Goal: Transaction & Acquisition: Book appointment/travel/reservation

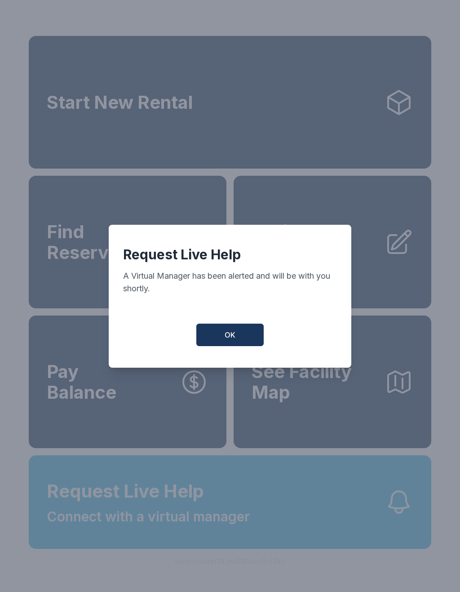
click at [230, 339] on span "OK" at bounding box center [230, 334] width 11 height 11
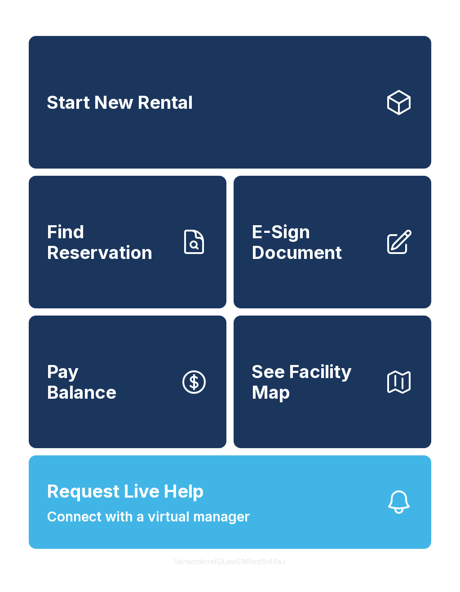
click at [227, 527] on span "Connect with a virtual manager" at bounding box center [148, 516] width 203 height 20
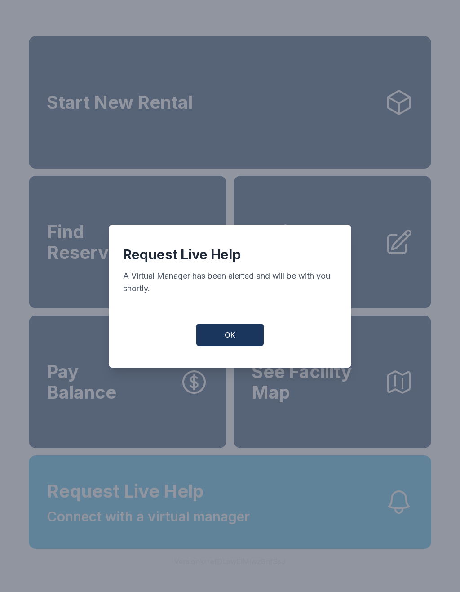
click at [237, 341] on button "OK" at bounding box center [229, 335] width 67 height 22
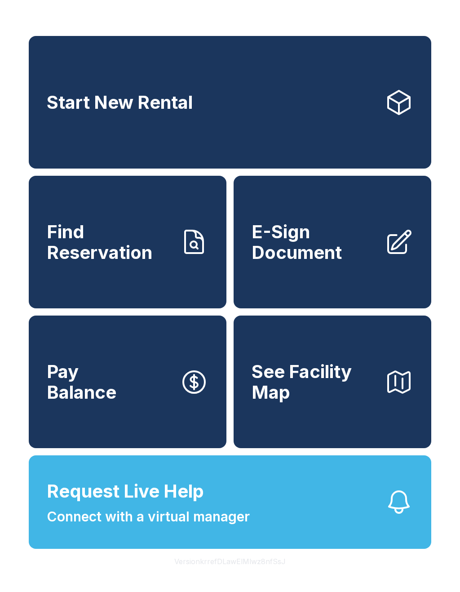
click at [351, 402] on span "See Facility Map" at bounding box center [315, 381] width 126 height 41
click at [282, 114] on link "Start New Rental" at bounding box center [230, 102] width 403 height 133
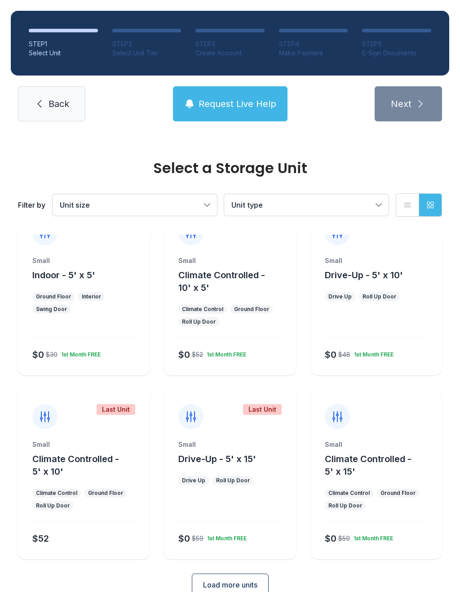
scroll to position [42, 0]
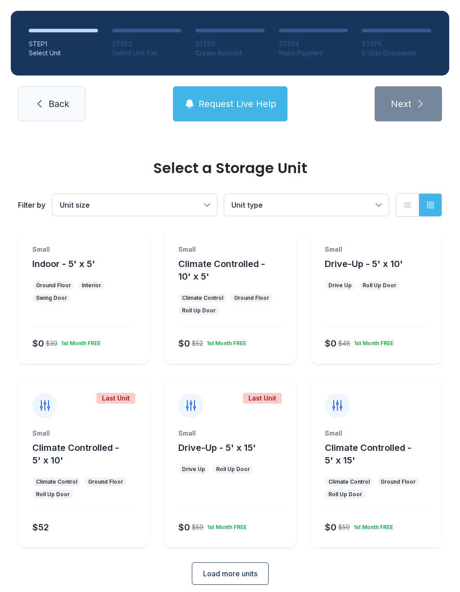
click at [231, 451] on span "Drive-Up - 5' x 15'" at bounding box center [217, 447] width 78 height 11
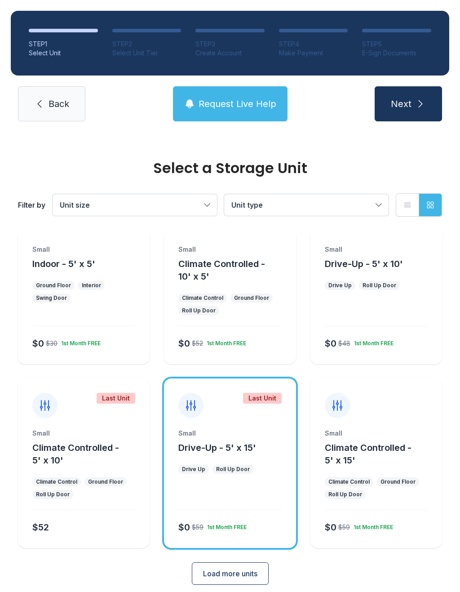
click at [252, 570] on span "Load more units" at bounding box center [230, 573] width 54 height 11
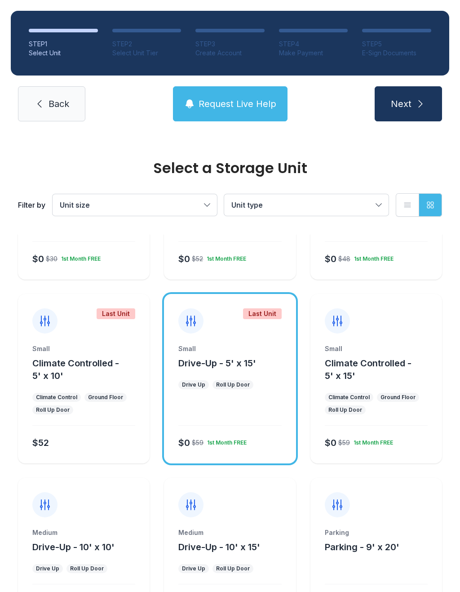
scroll to position [124, 0]
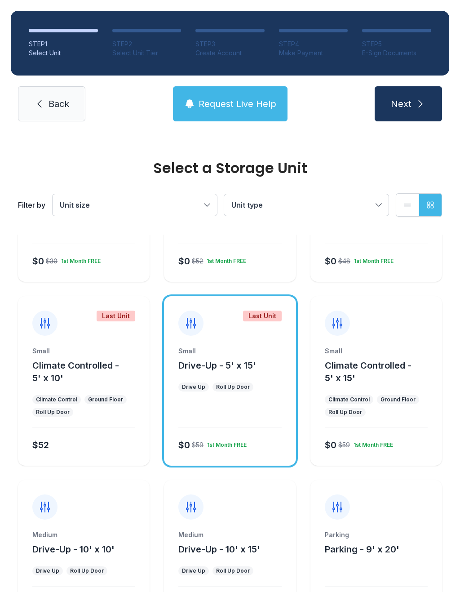
click at [235, 378] on div "Small Drive-Up - 5' x 15' Drive Up Roll Up Door $0 $59 1st Month FREE" at bounding box center [230, 405] width 132 height 119
click at [417, 108] on icon "submit" at bounding box center [420, 103] width 11 height 11
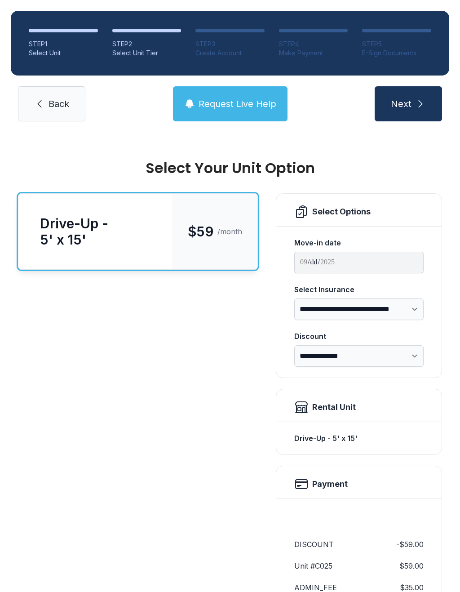
click at [232, 98] on span "Request Live Help" at bounding box center [238, 104] width 78 height 13
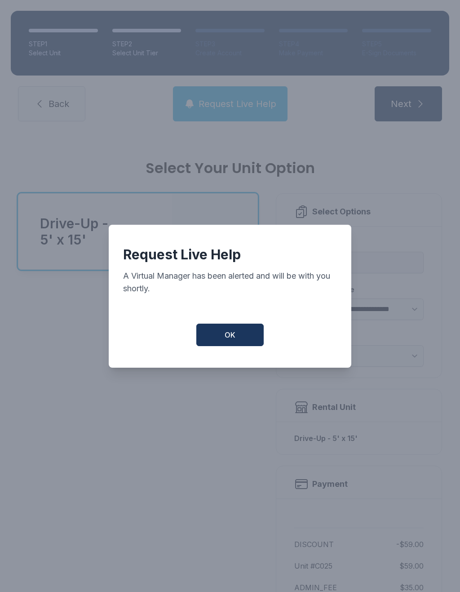
click at [232, 338] on span "OK" at bounding box center [230, 334] width 11 height 11
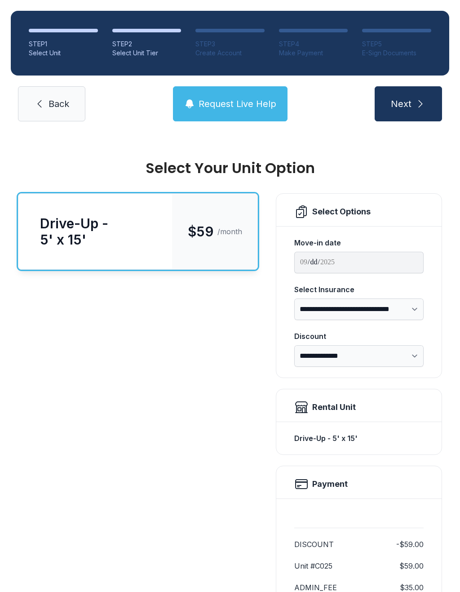
click at [248, 107] on span "Request Live Help" at bounding box center [238, 104] width 78 height 13
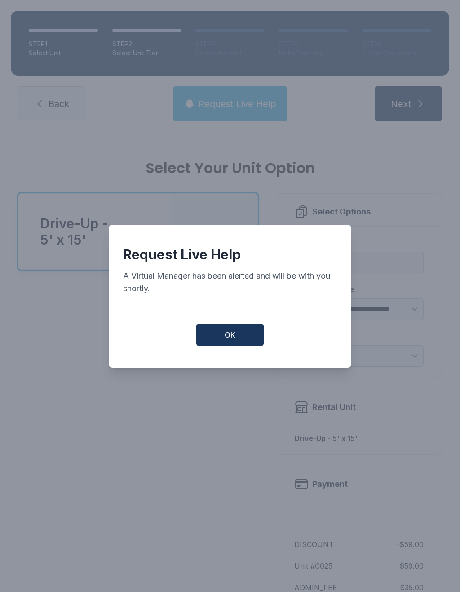
click at [237, 339] on button "OK" at bounding box center [229, 335] width 67 height 22
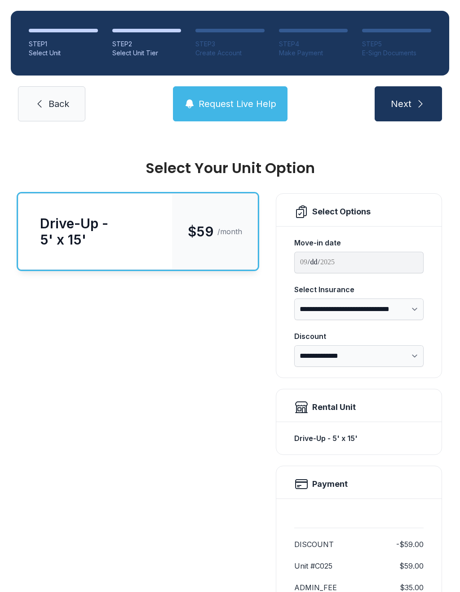
click at [240, 111] on button "Request Live Help" at bounding box center [230, 103] width 115 height 35
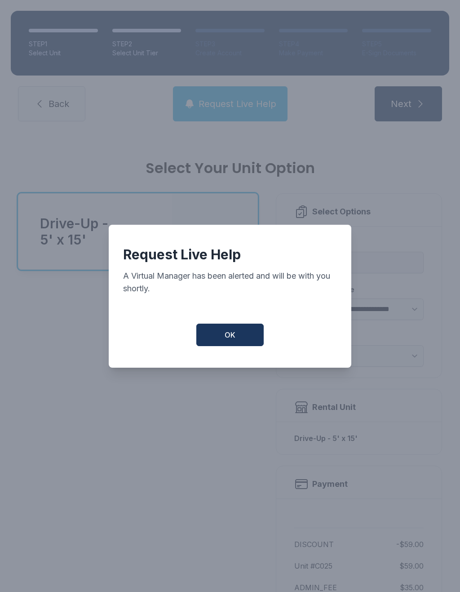
click at [231, 339] on span "OK" at bounding box center [230, 334] width 11 height 11
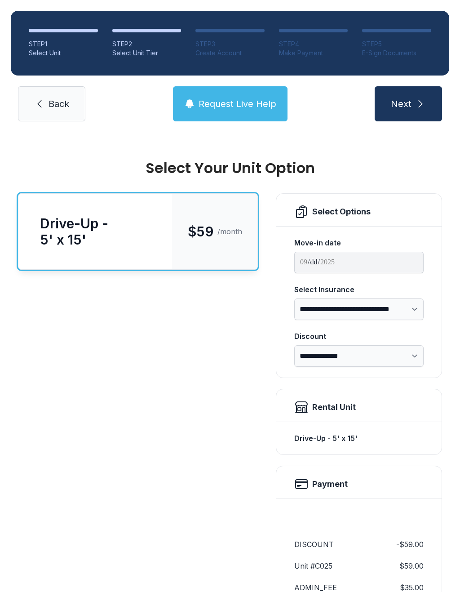
click at [53, 117] on link "Back" at bounding box center [51, 103] width 67 height 35
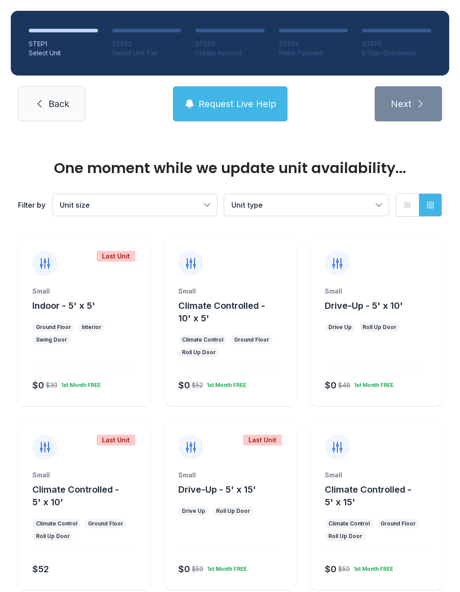
click at [55, 113] on link "Back" at bounding box center [51, 103] width 67 height 35
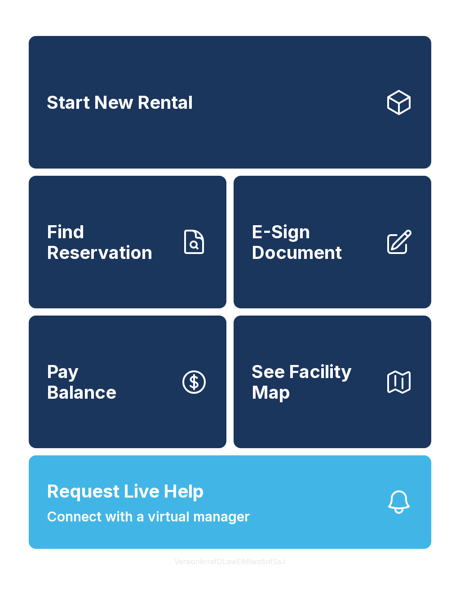
click at [299, 251] on span "E-Sign Document" at bounding box center [315, 242] width 126 height 41
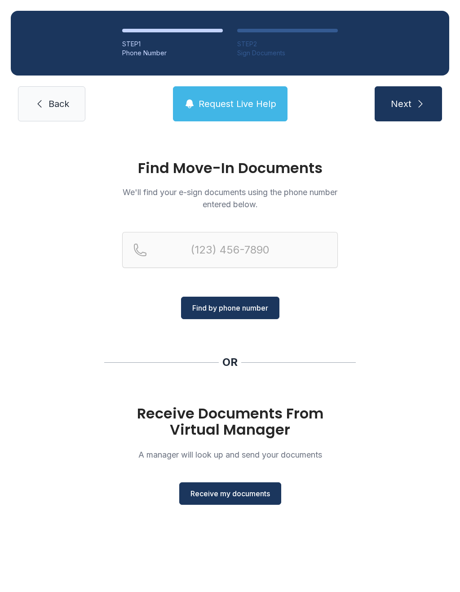
click at [243, 489] on span "Receive my documents" at bounding box center [231, 493] width 80 height 11
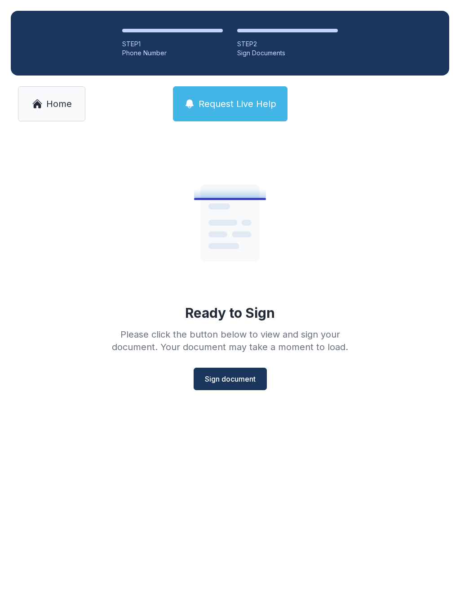
click at [50, 93] on link "Home" at bounding box center [51, 103] width 67 height 35
